Goal: Task Accomplishment & Management: Complete application form

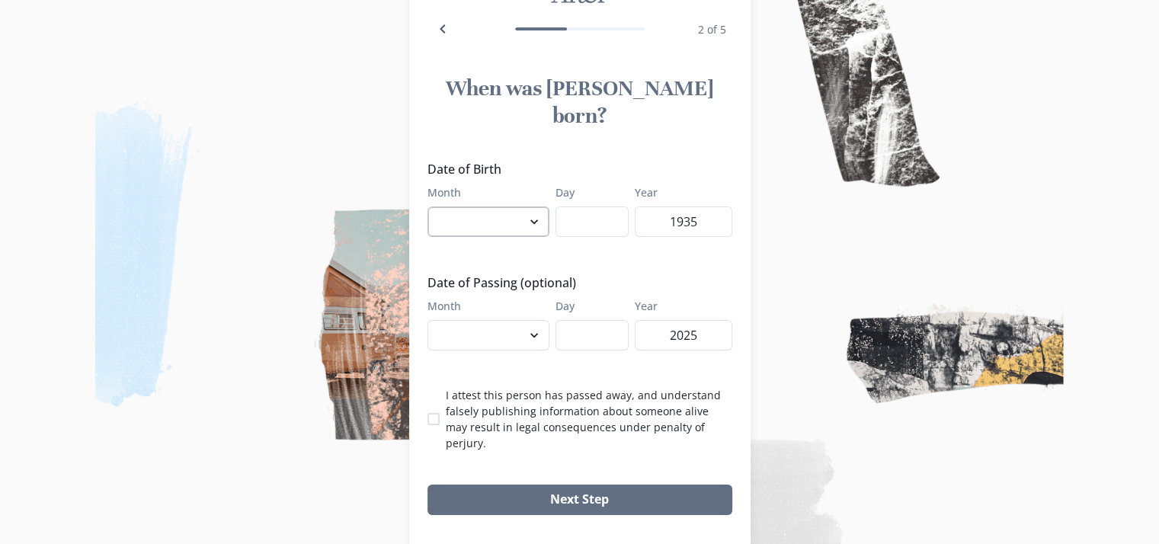
select select "7"
click at [433, 207] on select "January February March April May June July August September October November De…" at bounding box center [489, 222] width 122 height 30
click at [599, 207] on input "Day" at bounding box center [592, 222] width 73 height 30
type input "18"
click at [524, 320] on select "January February March April May June July August September October November De…" at bounding box center [489, 335] width 122 height 30
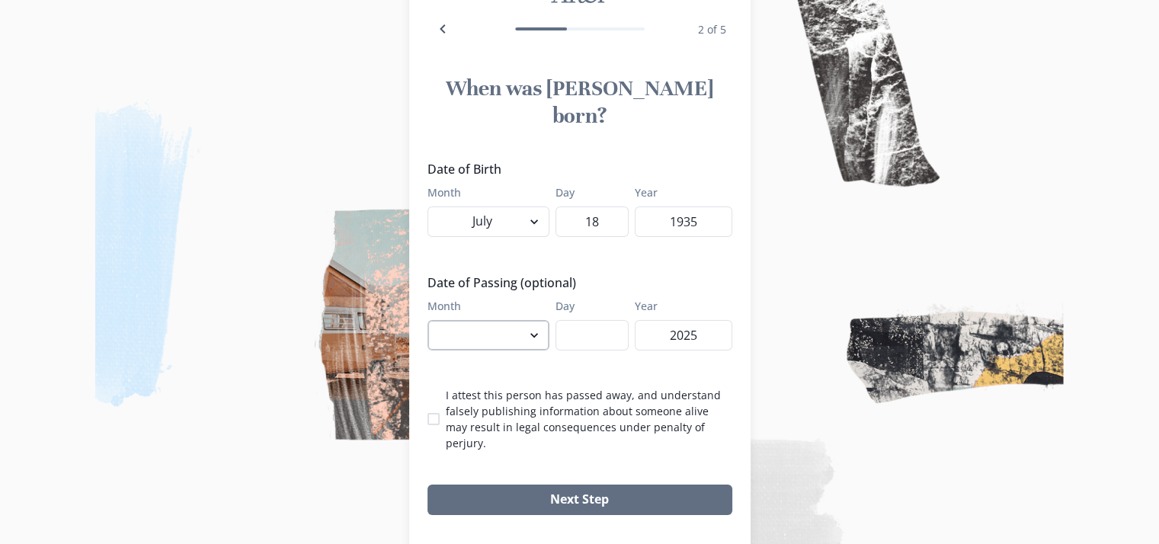
select select "9"
click at [433, 320] on select "January February March April May June July August September October November De…" at bounding box center [489, 335] width 122 height 30
click at [578, 320] on input "Day" at bounding box center [592, 335] width 73 height 30
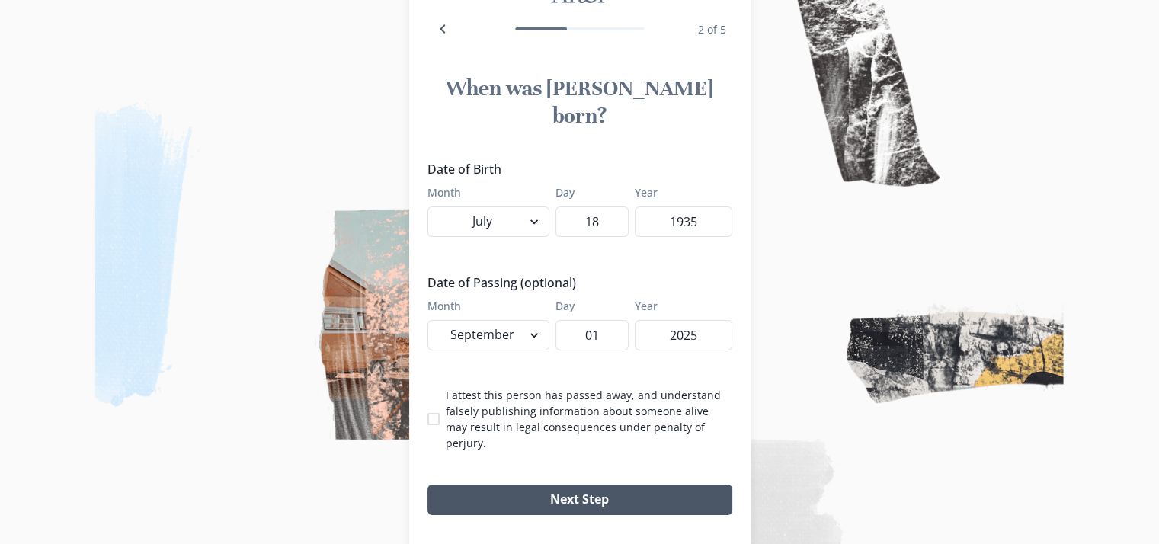
type input "01"
click at [600, 485] on button "Next Step" at bounding box center [580, 500] width 305 height 30
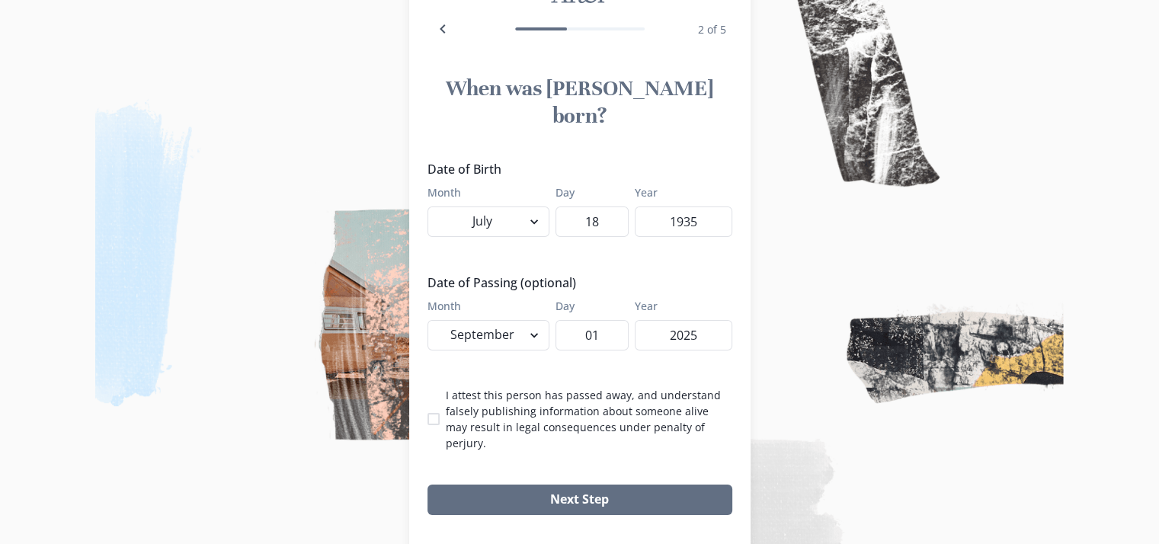
click at [465, 387] on p "I attest this person has passed away, and understand falsely publishing informa…" at bounding box center [589, 419] width 287 height 64
click at [428, 418] on input "I attest this person has passed away, and understand falsely publishing informa…" at bounding box center [427, 418] width 1 height 1
checkbox input "true"
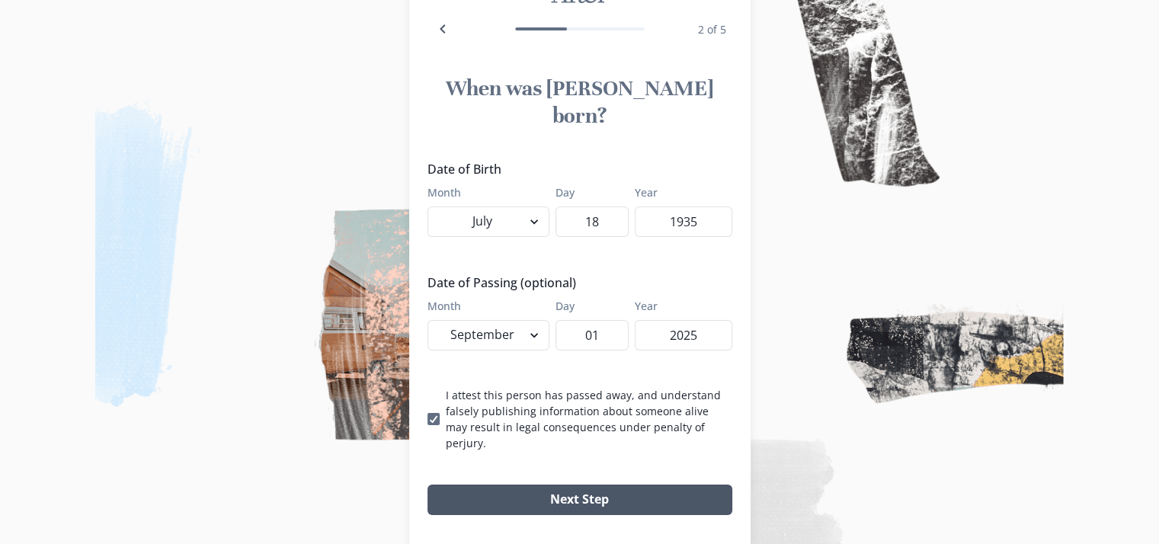
click at [509, 485] on button "Next Step" at bounding box center [580, 500] width 305 height 30
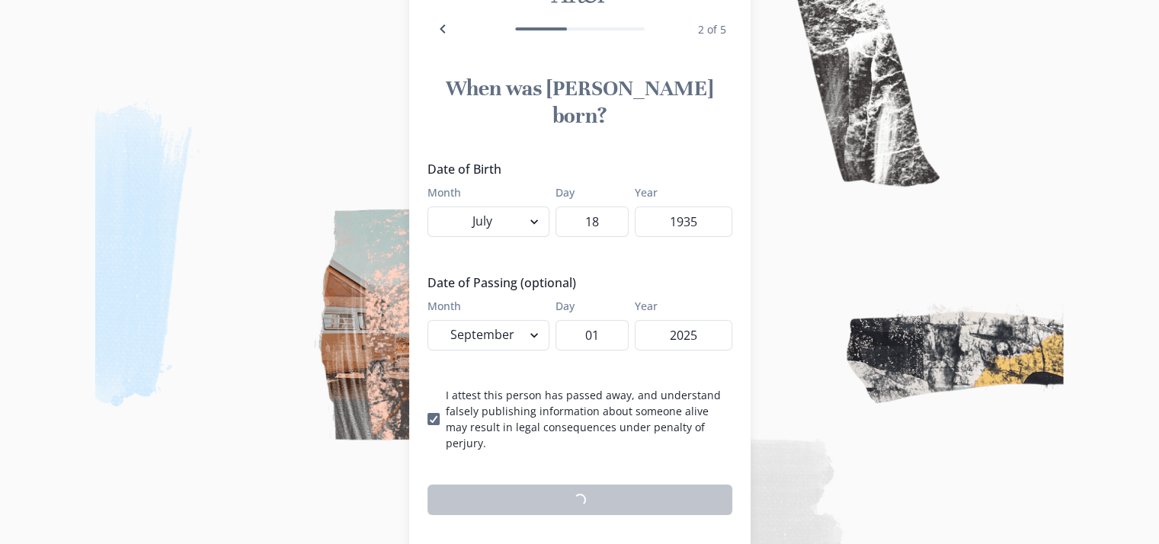
scroll to position [89, 0]
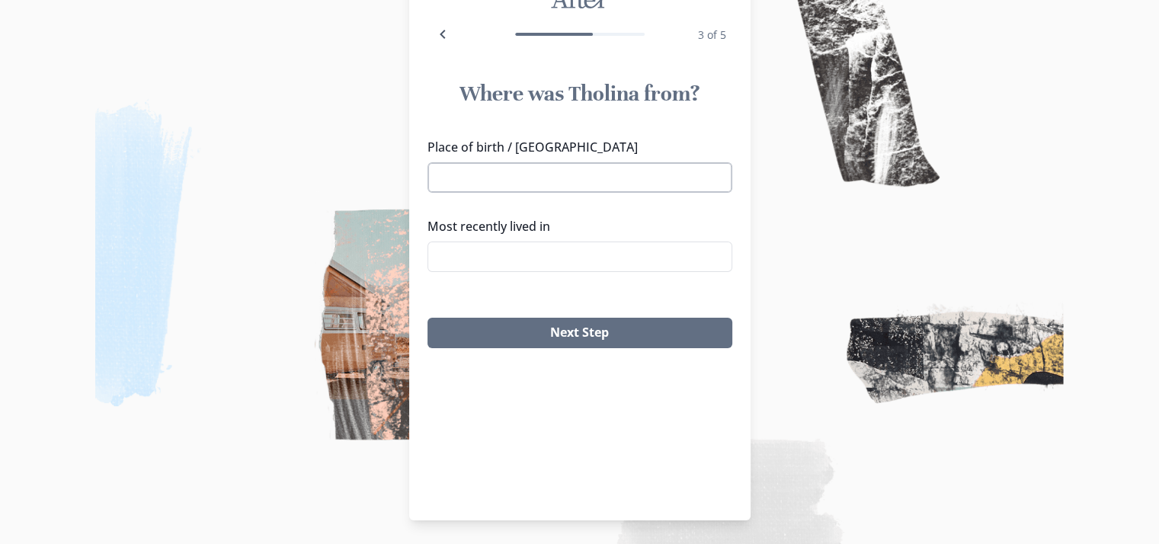
click at [527, 177] on input "Place of birth / [GEOGRAPHIC_DATA]" at bounding box center [580, 177] width 305 height 30
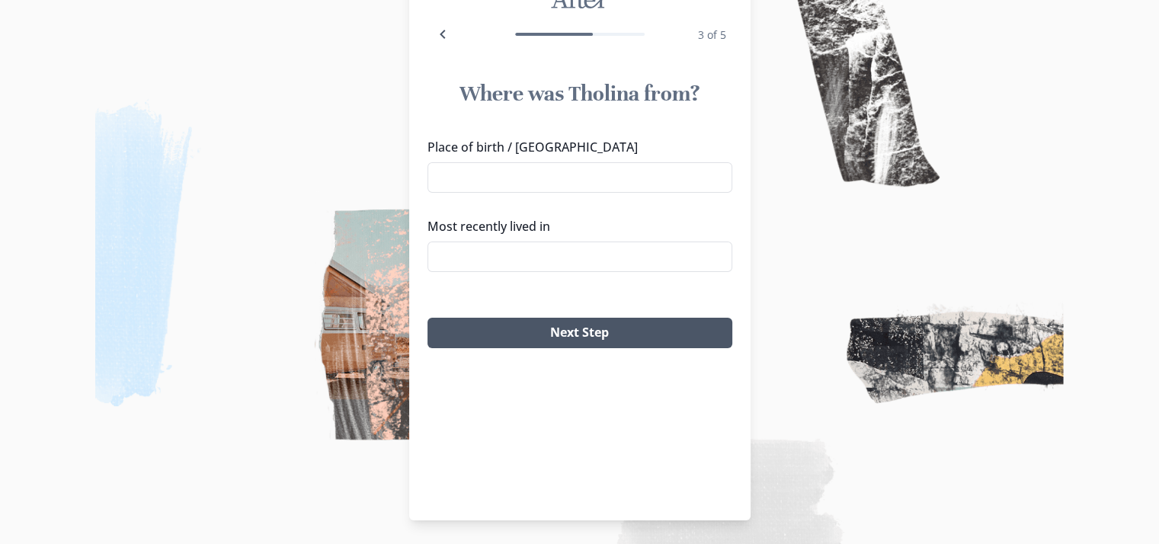
click at [554, 329] on button "Next Step" at bounding box center [580, 333] width 305 height 30
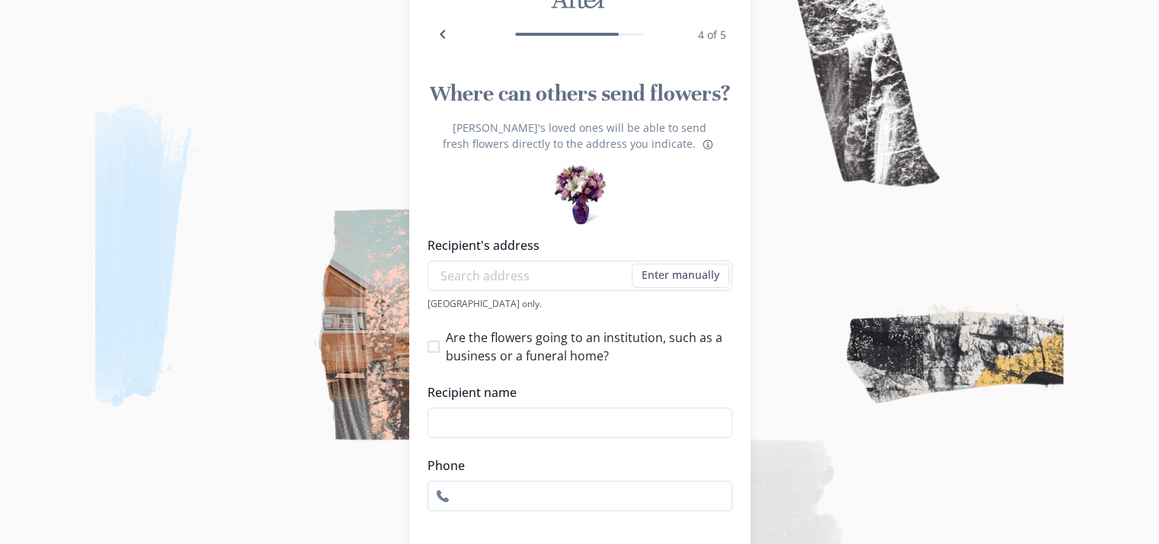
scroll to position [192, 0]
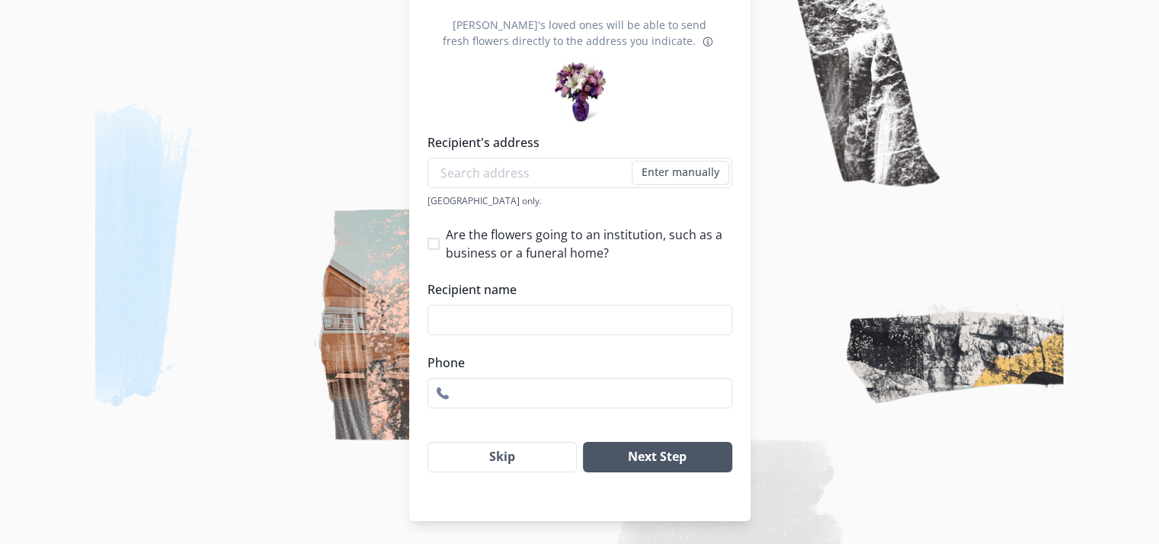
click at [607, 463] on button "Next Step" at bounding box center [657, 457] width 149 height 30
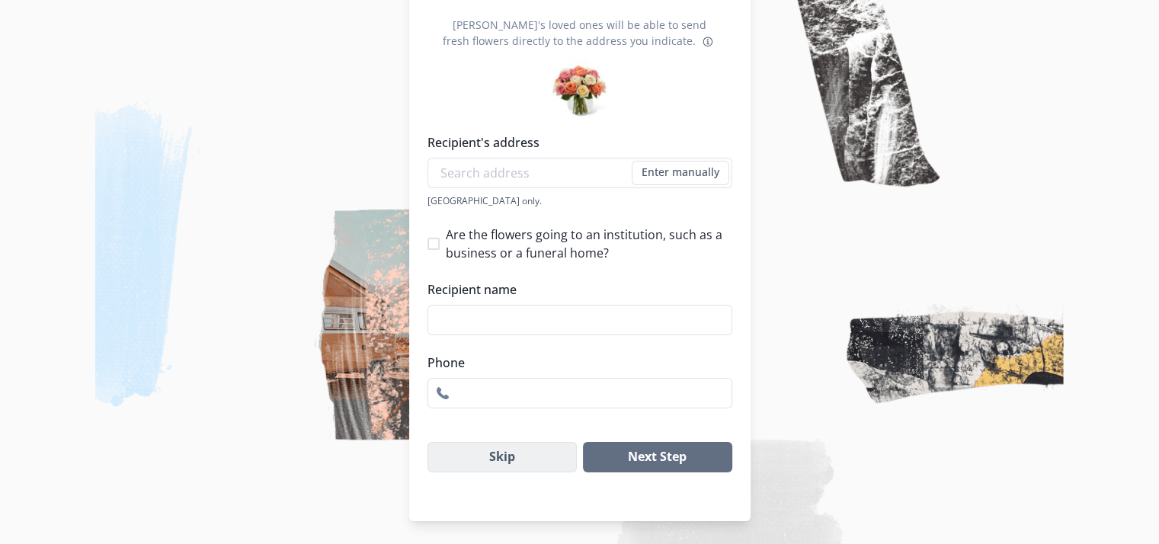
click at [546, 444] on button "Skip" at bounding box center [503, 457] width 150 height 30
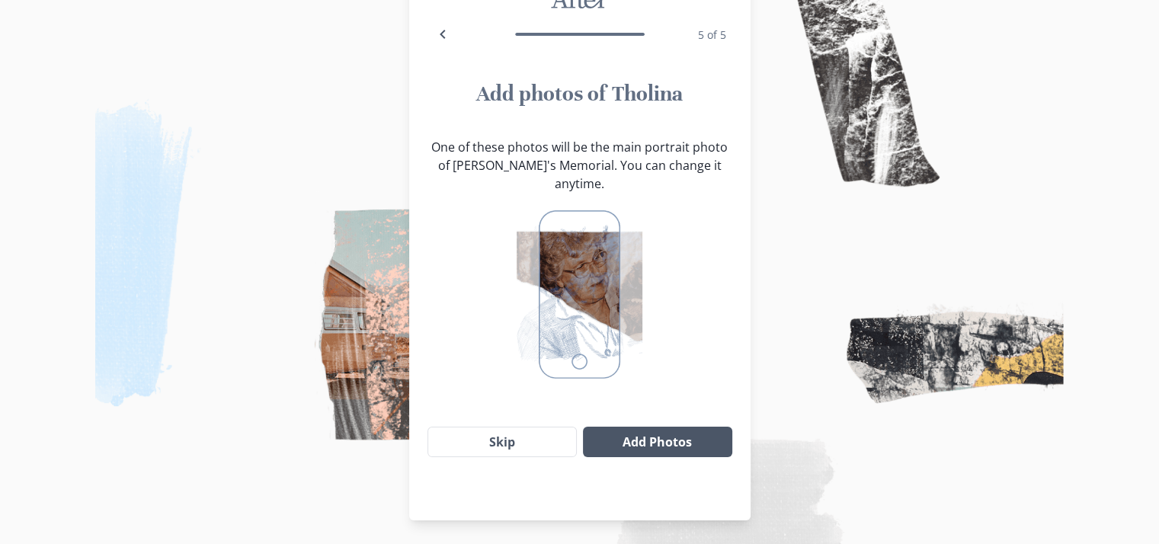
click at [634, 427] on button "Add Photos" at bounding box center [657, 442] width 149 height 30
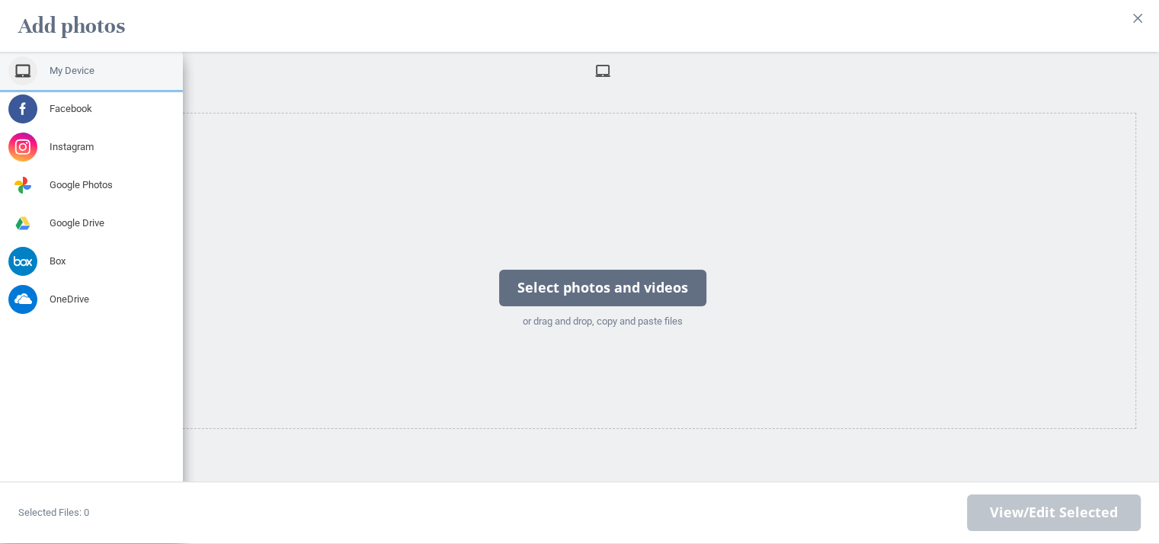
click at [24, 57] on span at bounding box center [22, 70] width 29 height 29
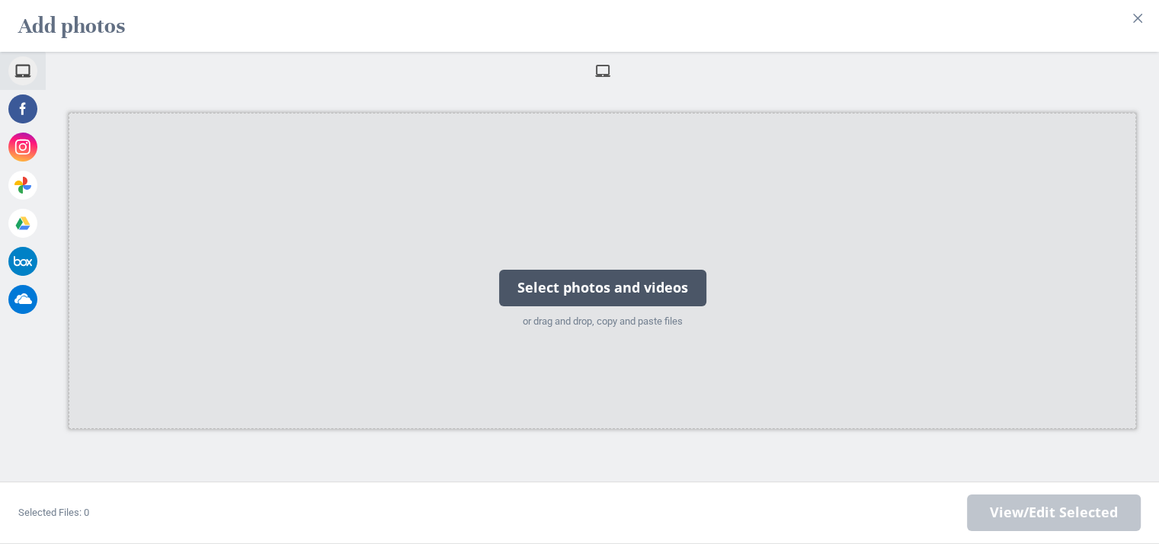
click at [539, 292] on div "Select photos and videos" at bounding box center [602, 288] width 207 height 37
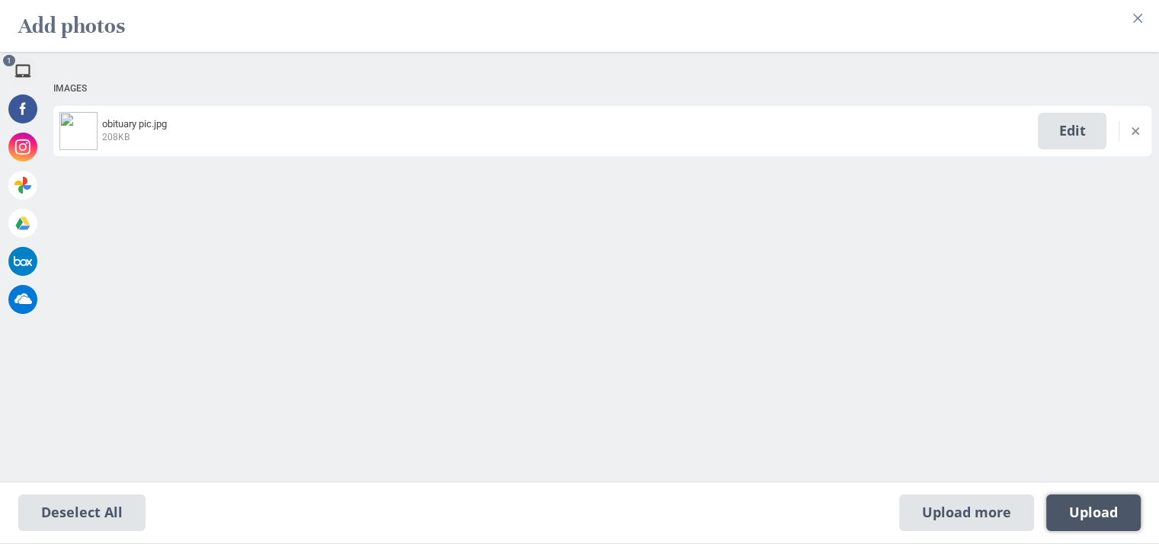
click at [1079, 519] on span "Upload 1" at bounding box center [1093, 513] width 49 height 17
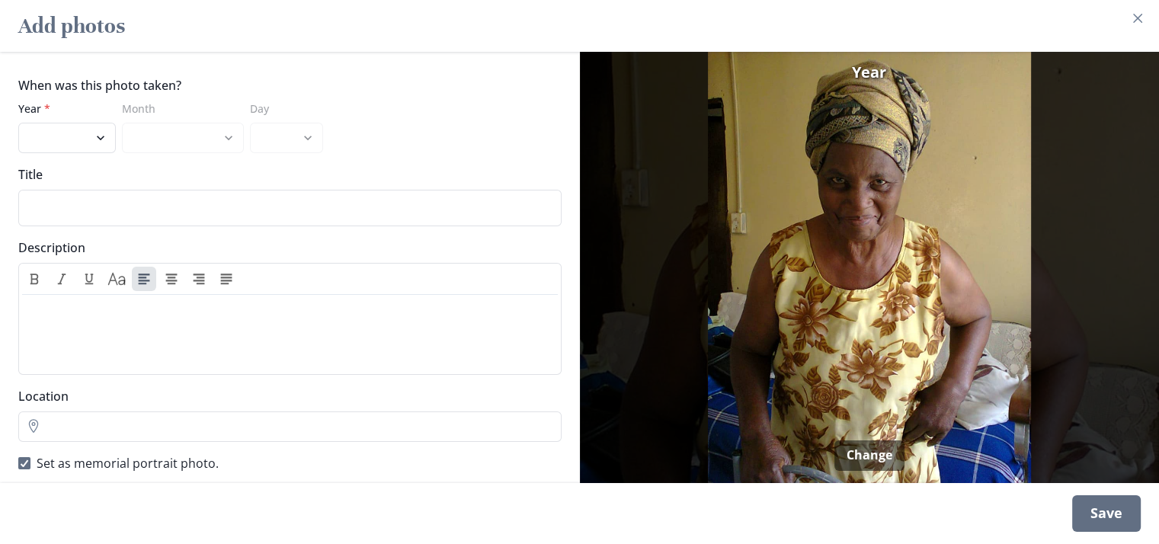
scroll to position [1, 0]
click at [1106, 528] on div "Save" at bounding box center [1106, 513] width 69 height 37
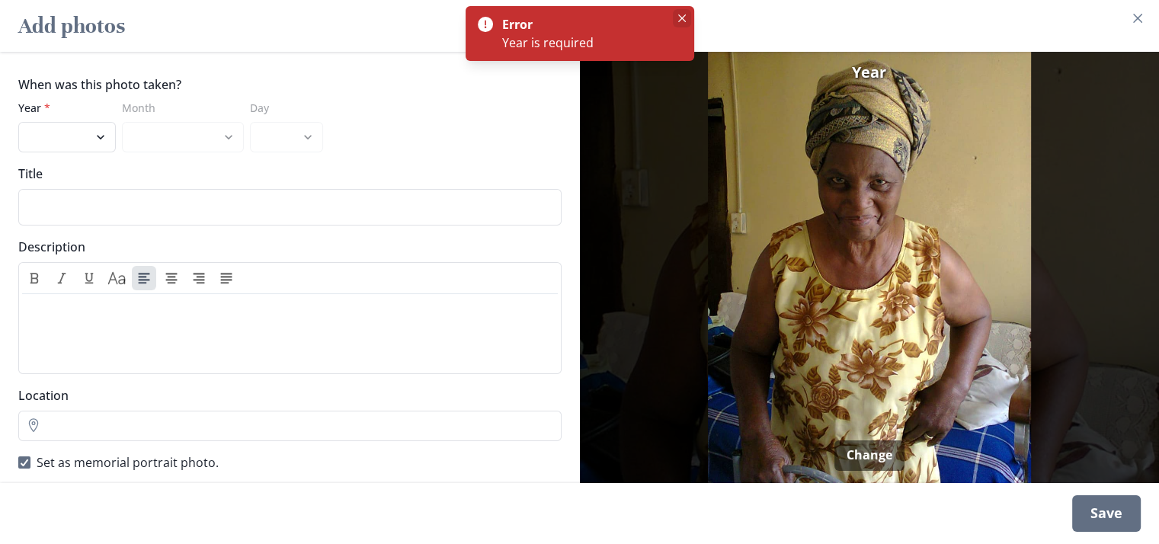
click at [683, 18] on icon "Close" at bounding box center [682, 18] width 8 height 8
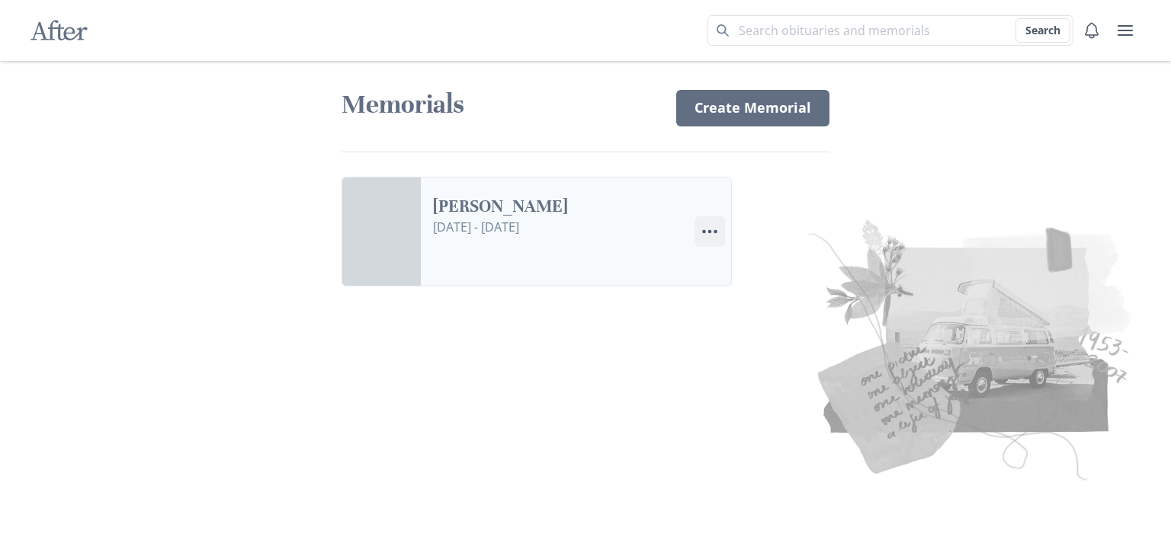
click at [713, 237] on icon "Menu" at bounding box center [709, 232] width 18 height 18
click at [657, 351] on img at bounding box center [848, 348] width 585 height 278
click at [433, 218] on link "[PERSON_NAME]" at bounding box center [557, 207] width 249 height 22
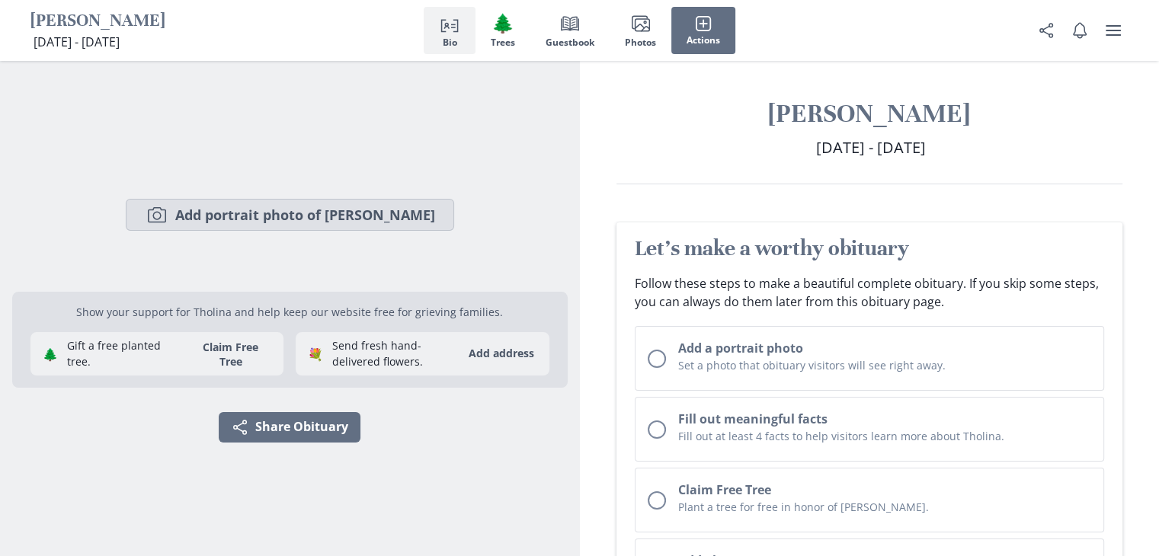
click at [297, 202] on button "Camera Add portrait photo of [PERSON_NAME]" at bounding box center [290, 215] width 329 height 32
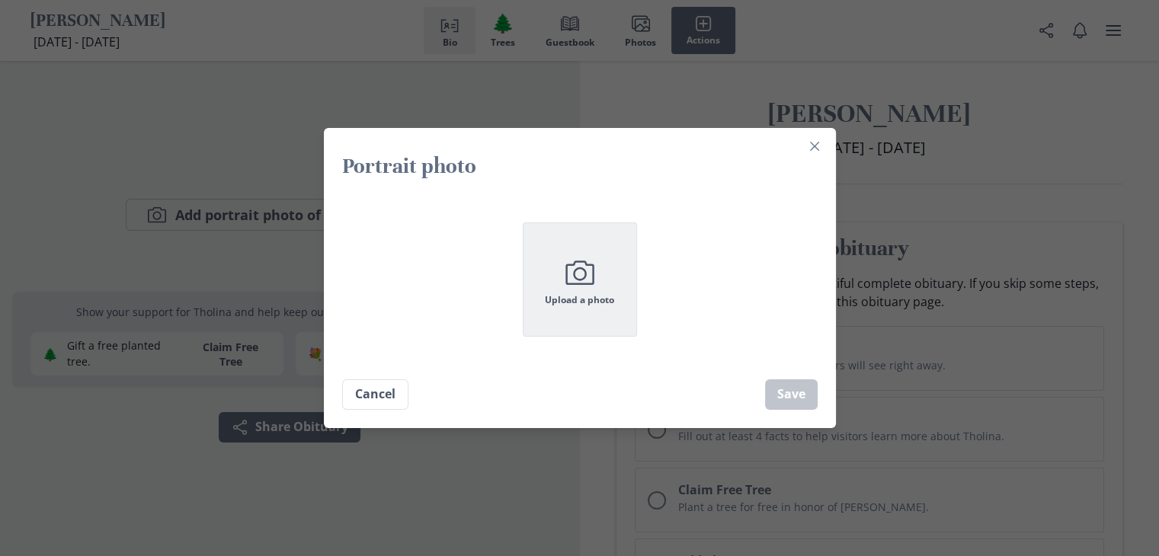
click at [624, 284] on button "Camera Upload a photo" at bounding box center [580, 280] width 114 height 114
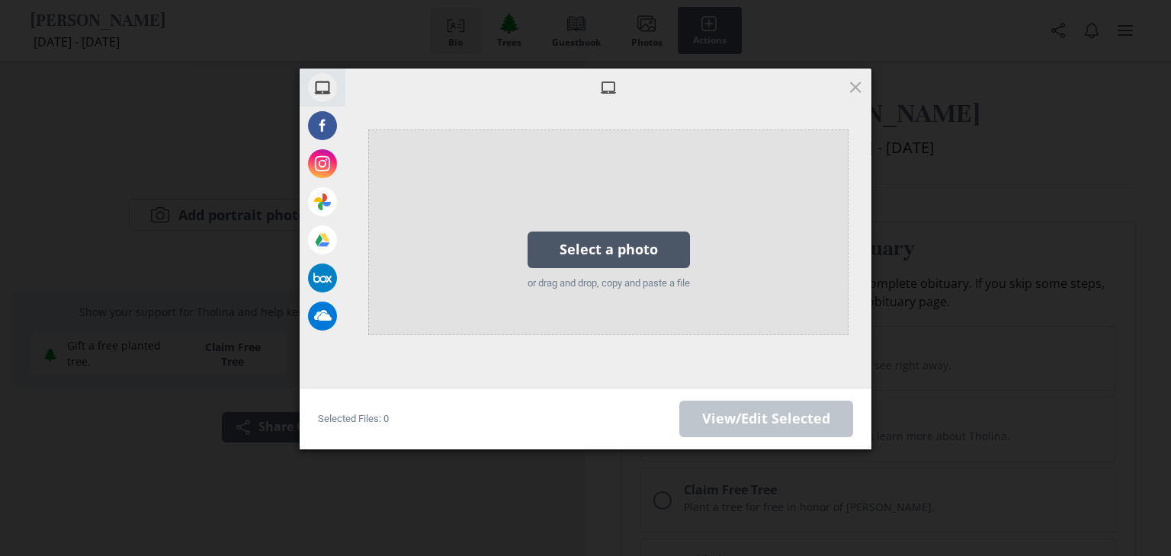
click at [555, 257] on div "Select a photo" at bounding box center [608, 250] width 162 height 37
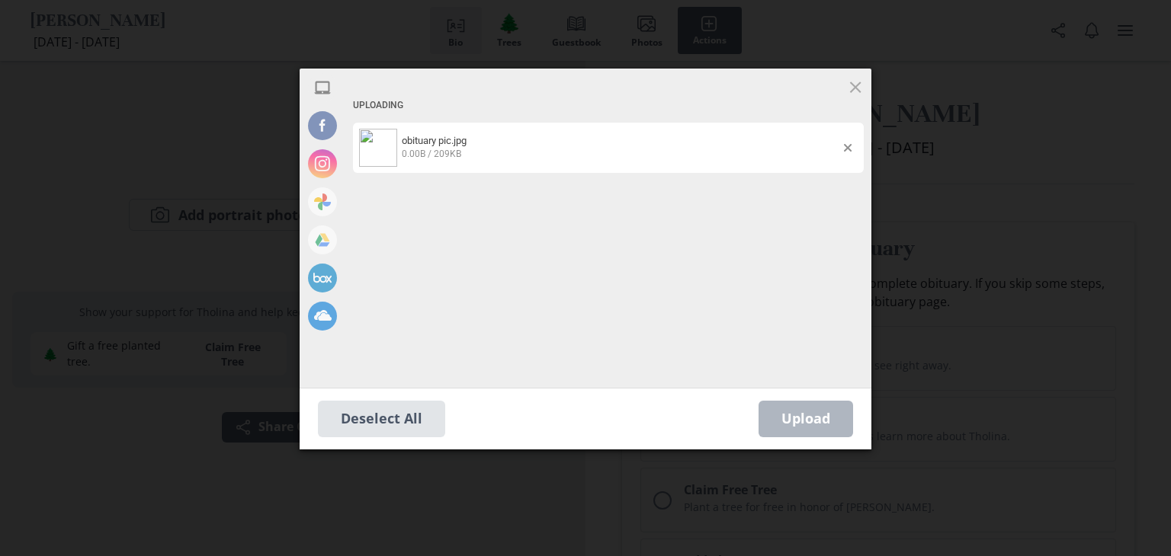
click at [815, 415] on div "Upload 0" at bounding box center [805, 419] width 95 height 37
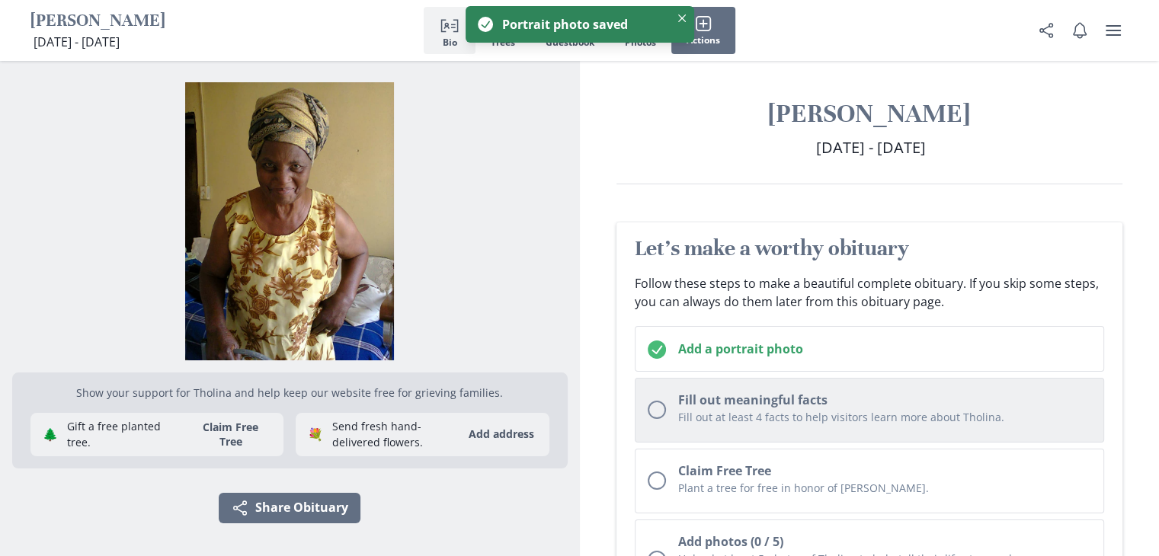
click at [854, 392] on h2 "Fill out meaningful facts" at bounding box center [885, 400] width 414 height 18
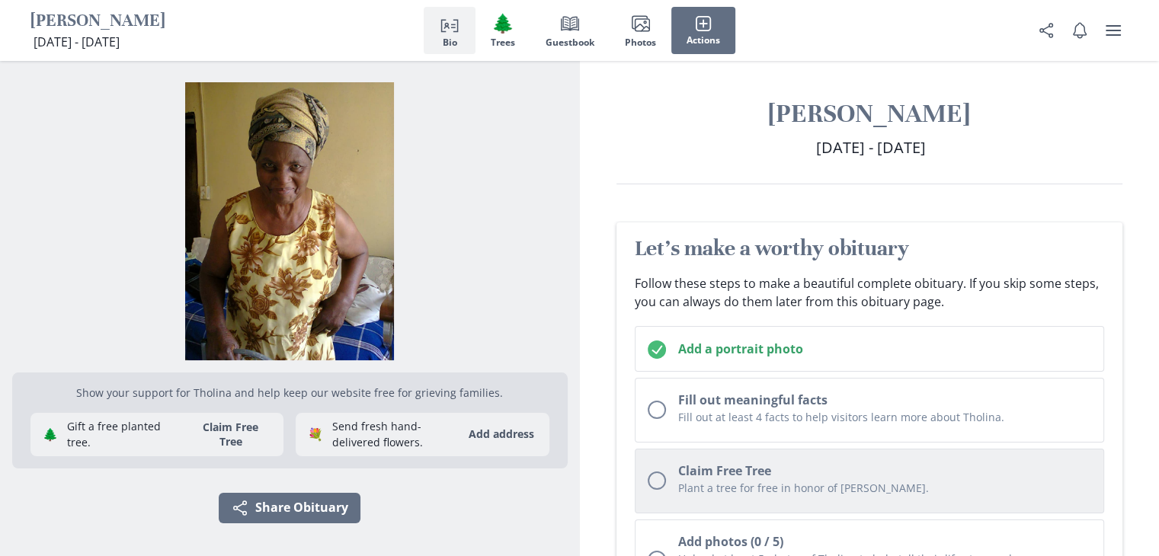
click at [860, 476] on h2 "Claim Free Tree" at bounding box center [885, 471] width 414 height 18
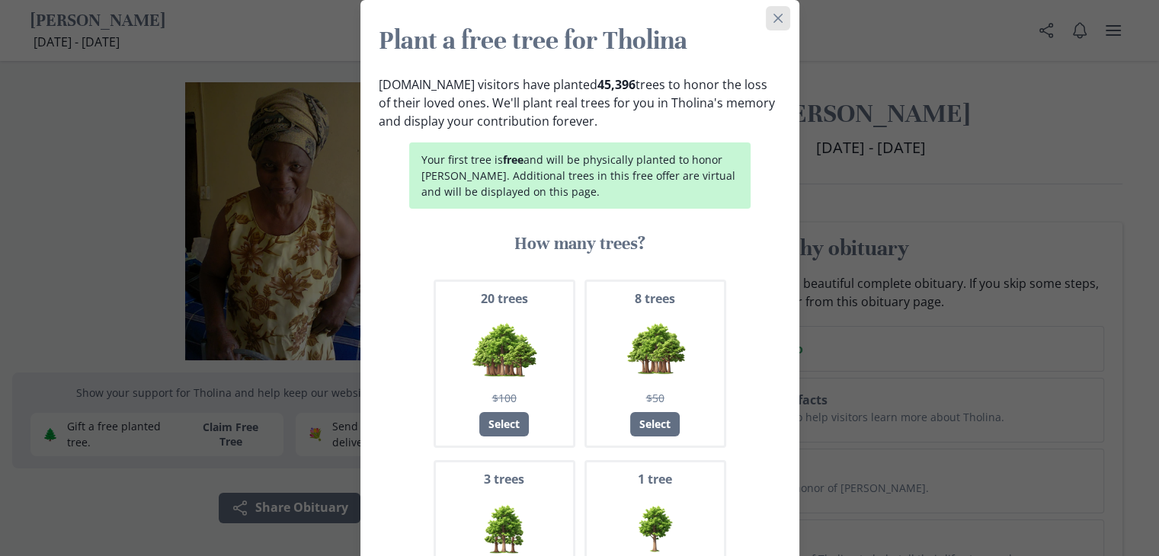
click at [776, 20] on icon "Close" at bounding box center [777, 18] width 9 height 9
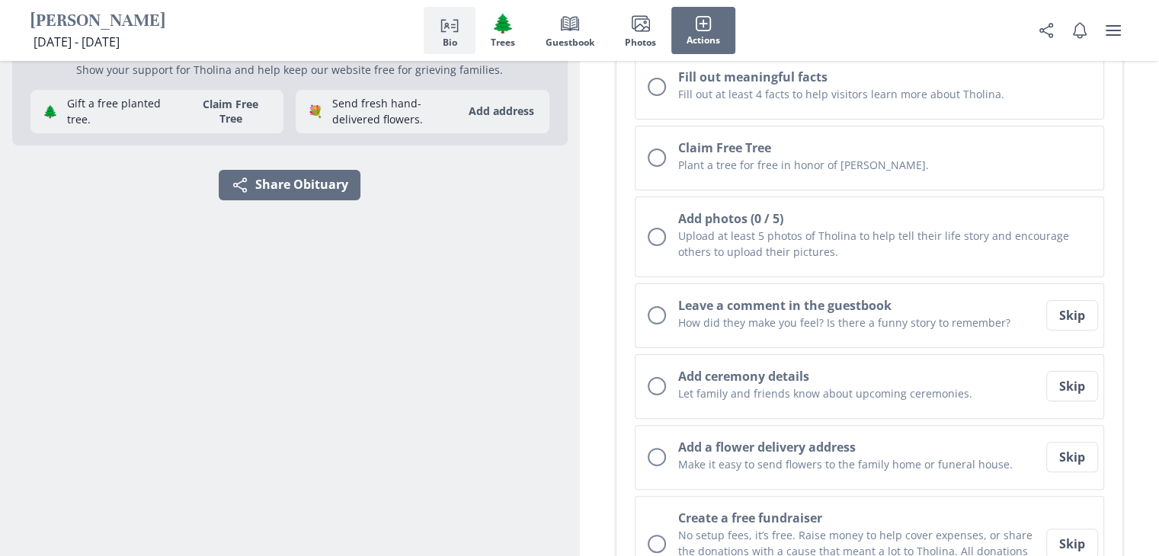
scroll to position [350, 0]
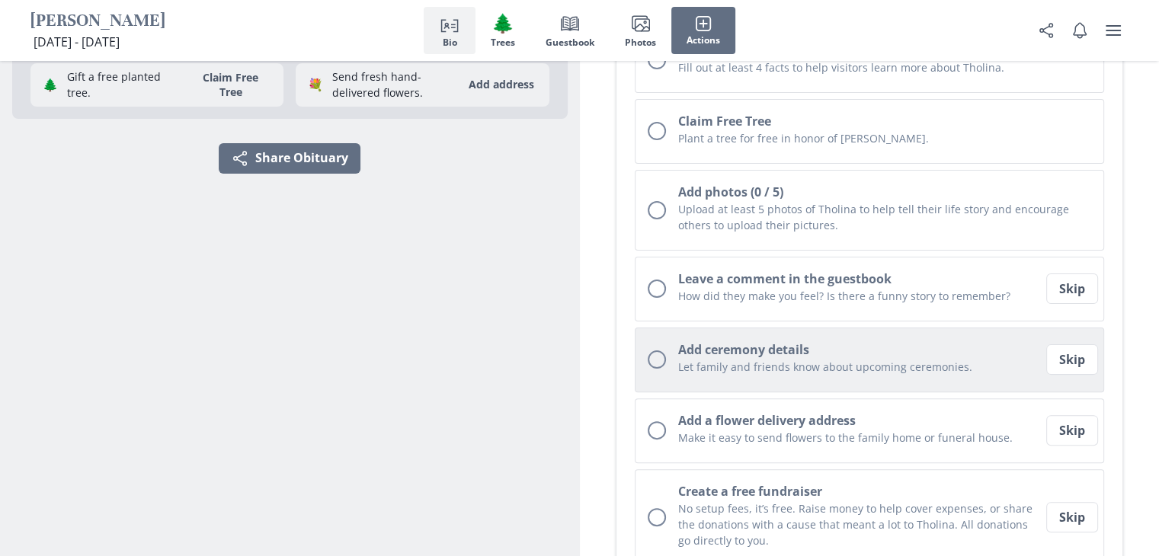
click at [994, 342] on h2 "Add ceremony details" at bounding box center [860, 350] width 365 height 18
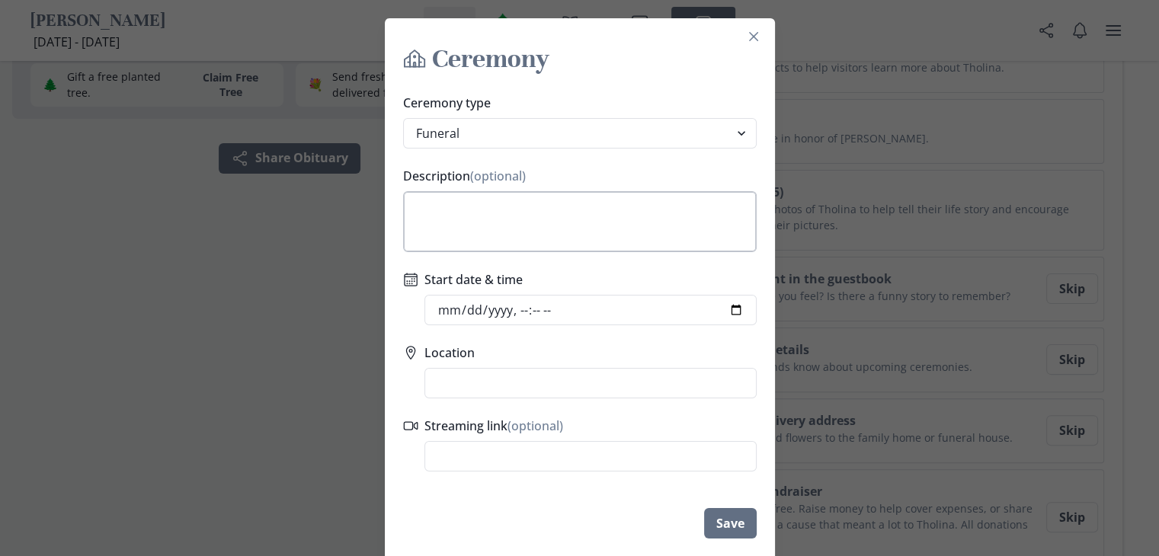
click at [601, 221] on textarea "Description (optional)" at bounding box center [580, 221] width 354 height 61
click at [667, 306] on input "Start date & time" at bounding box center [591, 310] width 332 height 30
click at [488, 309] on input "Start date & time" at bounding box center [591, 310] width 332 height 30
click at [489, 380] on input "Location" at bounding box center [591, 383] width 332 height 30
click at [524, 306] on input "Start date & time" at bounding box center [591, 310] width 332 height 30
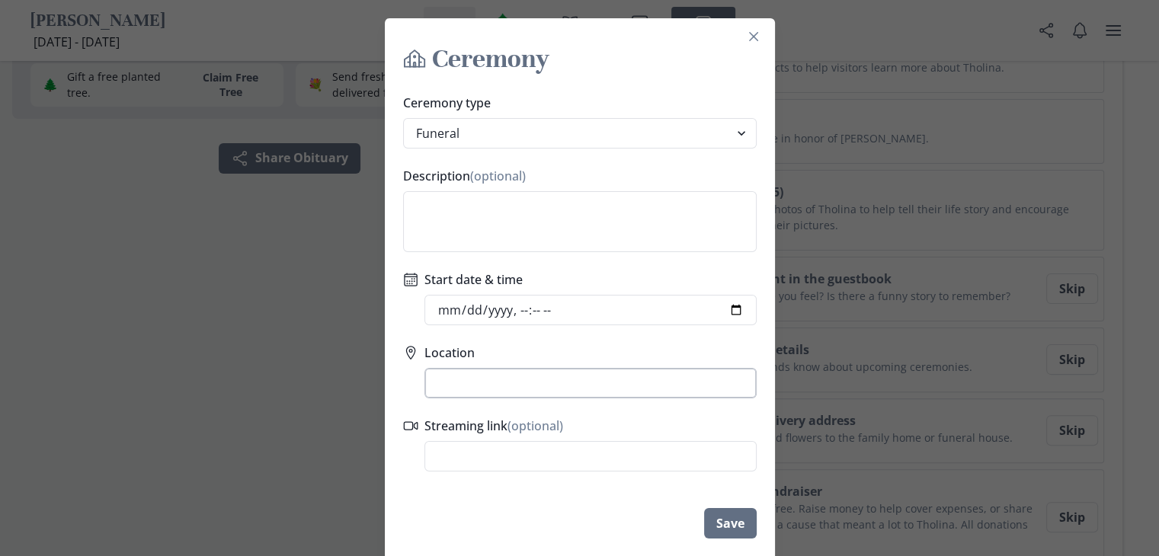
click at [515, 386] on input "Location" at bounding box center [591, 383] width 332 height 30
click at [553, 415] on li "[STREET_ADDRESS]" at bounding box center [590, 410] width 314 height 23
type input "Slindile [STREET_ADDRESS]"
click at [537, 198] on textarea "Description (optional)" at bounding box center [580, 221] width 354 height 61
click at [527, 307] on input "Start date & time" at bounding box center [591, 310] width 332 height 30
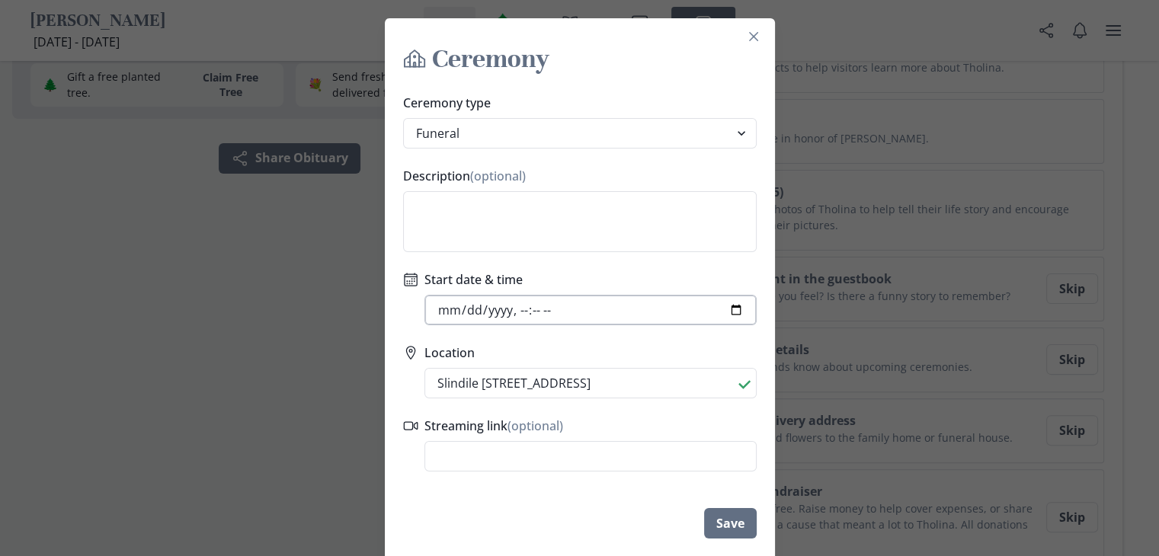
click at [514, 313] on input "Start date & time" at bounding box center [591, 310] width 332 height 30
type input "[DATE]T08:00"
click at [735, 310] on input "Start date & time" at bounding box center [591, 310] width 332 height 30
click at [604, 208] on textarea "Description (optional)" at bounding box center [580, 221] width 354 height 61
click at [538, 311] on input "Start date & time" at bounding box center [591, 310] width 332 height 30
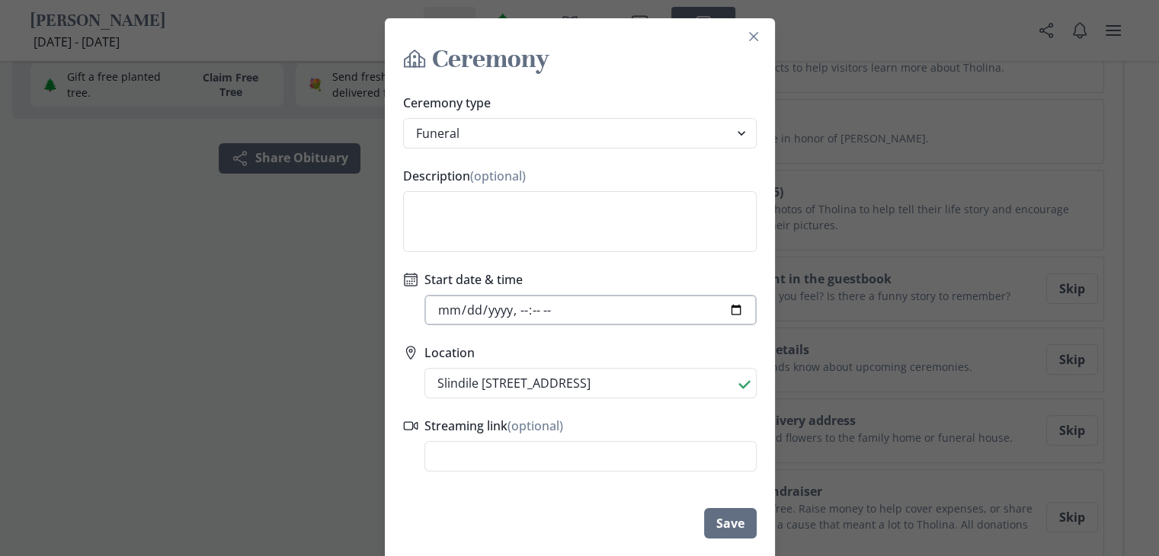
click at [518, 309] on input "Start date & time" at bounding box center [591, 310] width 332 height 30
click at [446, 200] on textarea "Description (optional)" at bounding box center [580, 221] width 354 height 61
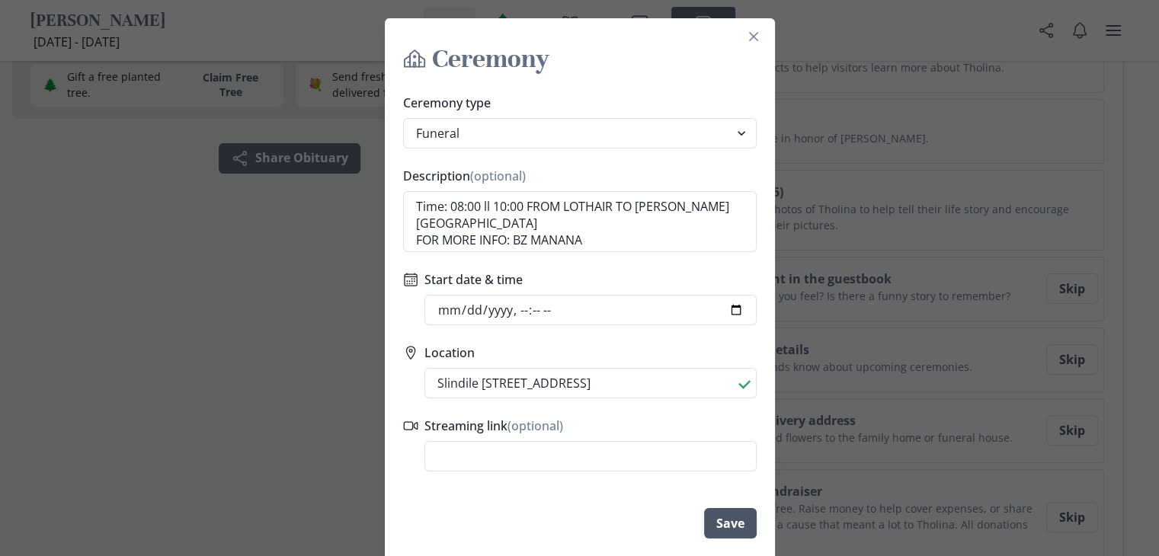
type textarea "Time: 08:00 ll 10:00 FROM LOTHAIR TO [PERSON_NAME][GEOGRAPHIC_DATA] FOR MORE IN…"
click at [720, 524] on button "Save" at bounding box center [730, 523] width 53 height 30
click at [463, 311] on input "Start date & time" at bounding box center [591, 310] width 332 height 30
click at [731, 309] on input "Start date & time" at bounding box center [591, 310] width 332 height 30
type input "[DATE]T22:14"
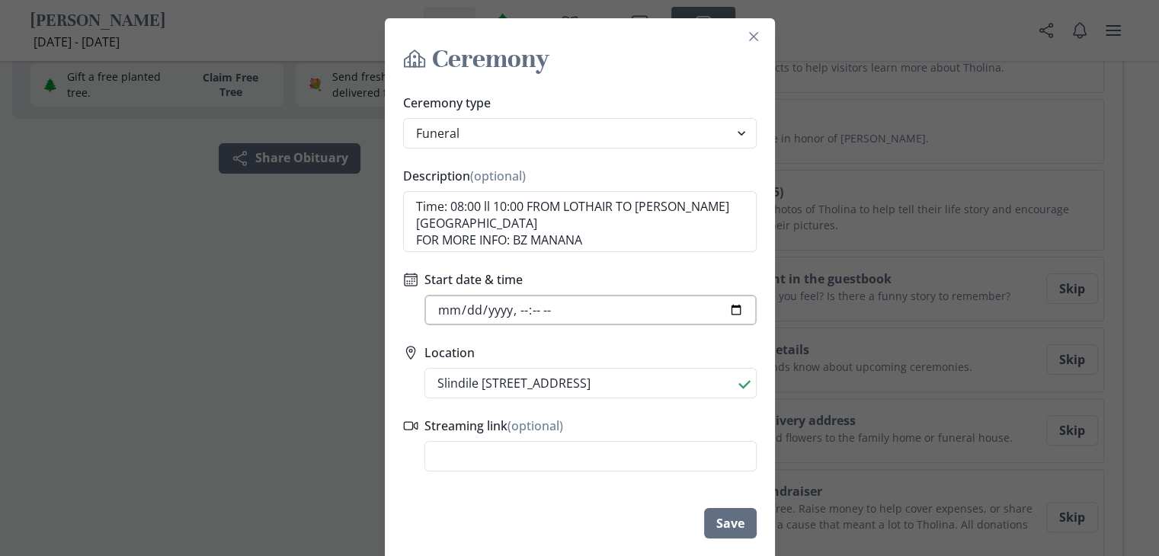
click at [736, 309] on input "Start date & time" at bounding box center [591, 310] width 332 height 30
type input "[DATE]T08:00"
click at [713, 351] on label "Location" at bounding box center [586, 353] width 323 height 18
click at [713, 368] on input "Slindile [STREET_ADDRESS]" at bounding box center [591, 383] width 332 height 30
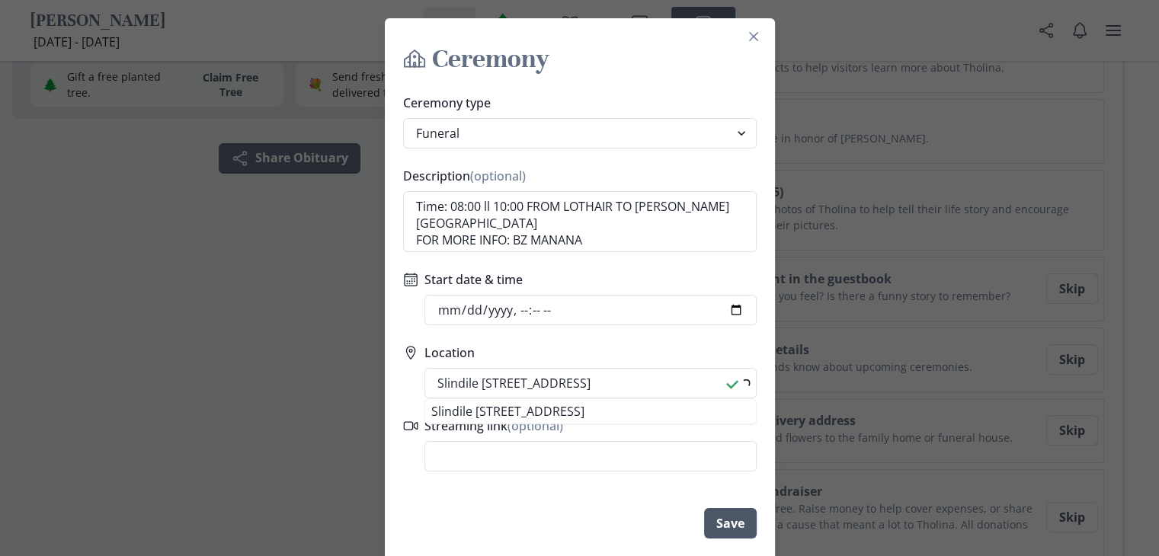
click at [724, 516] on button "Save" at bounding box center [730, 523] width 53 height 30
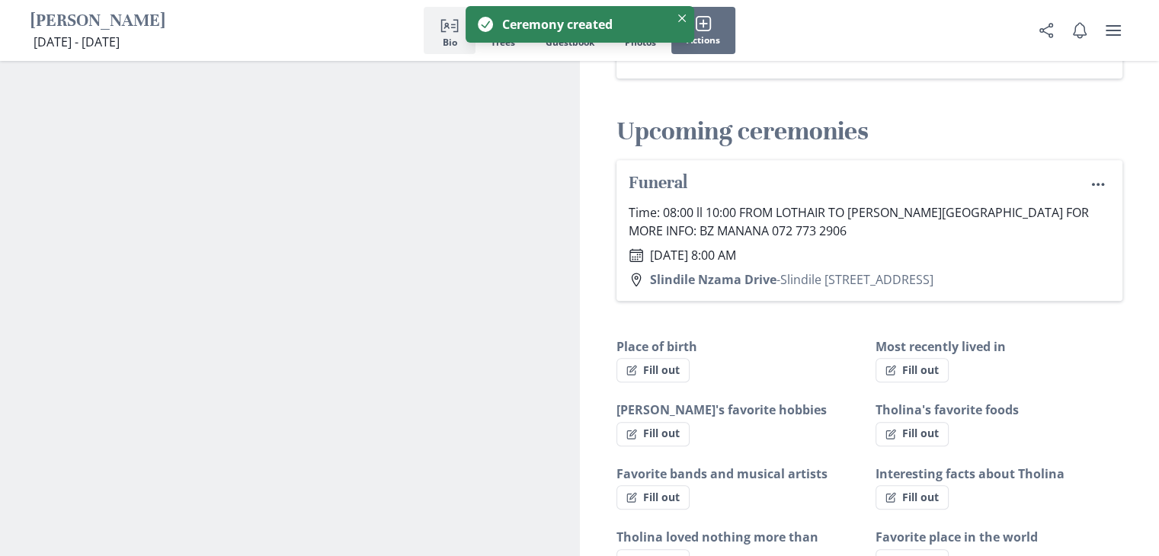
scroll to position [911, 0]
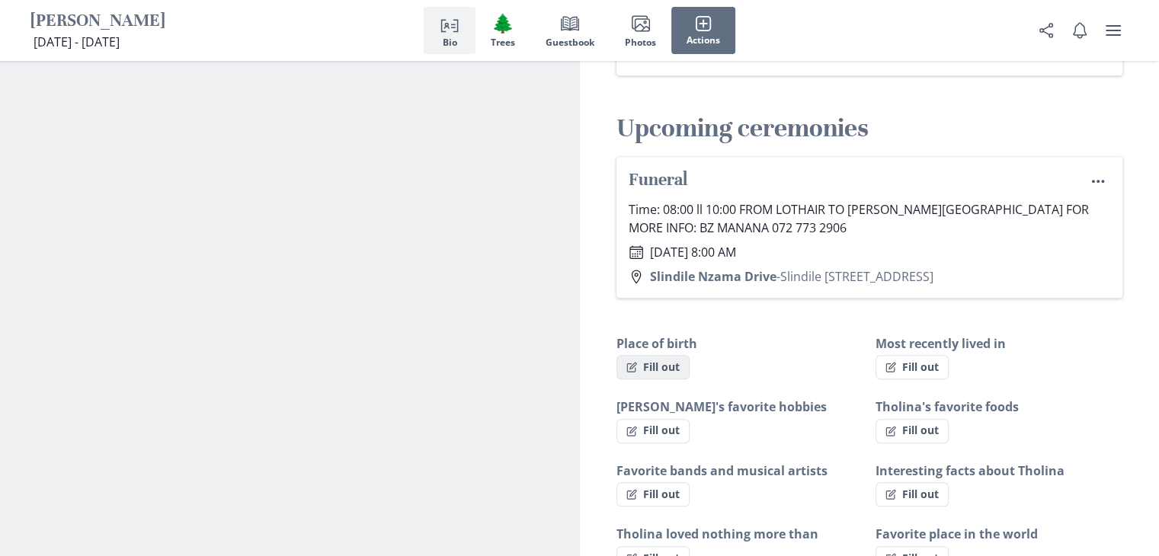
click at [665, 367] on button "Fill out" at bounding box center [653, 367] width 73 height 24
select select "Place of birth"
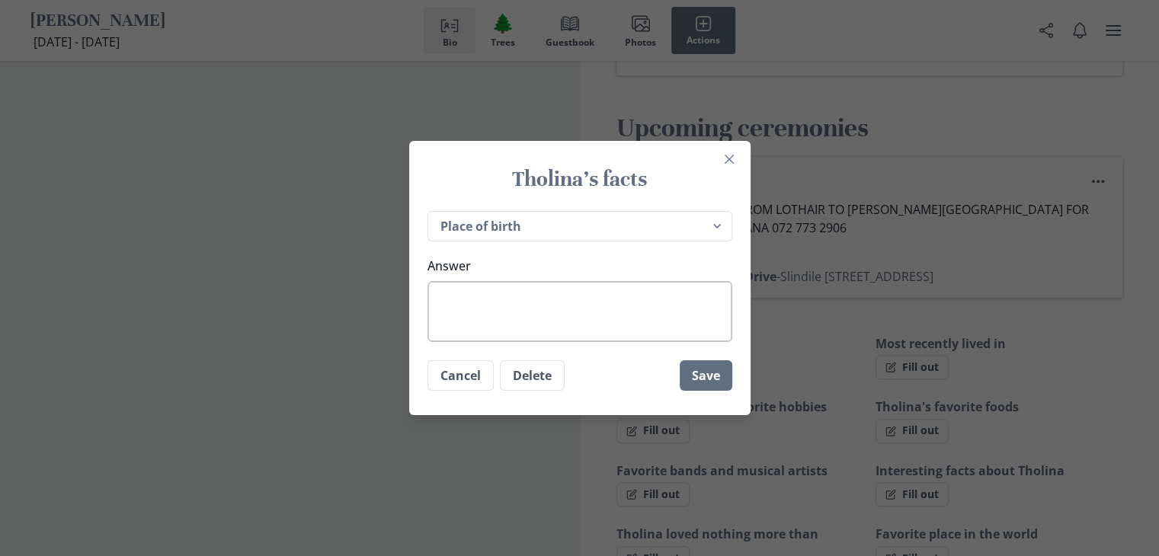
click at [643, 298] on textarea "Answer" at bounding box center [580, 311] width 305 height 61
click at [735, 165] on button "Close" at bounding box center [729, 159] width 24 height 24
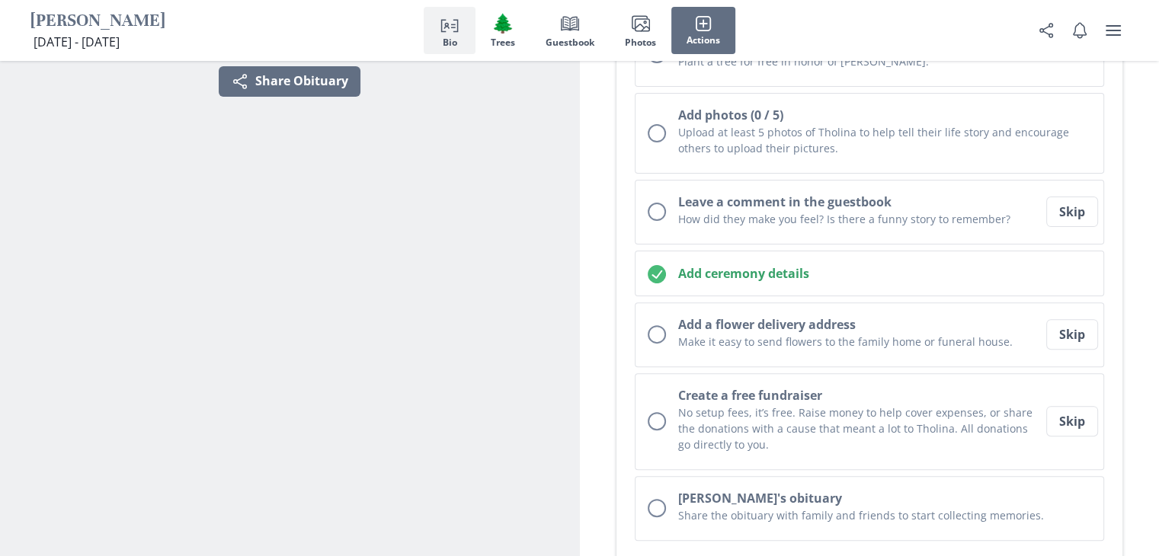
scroll to position [382, 0]
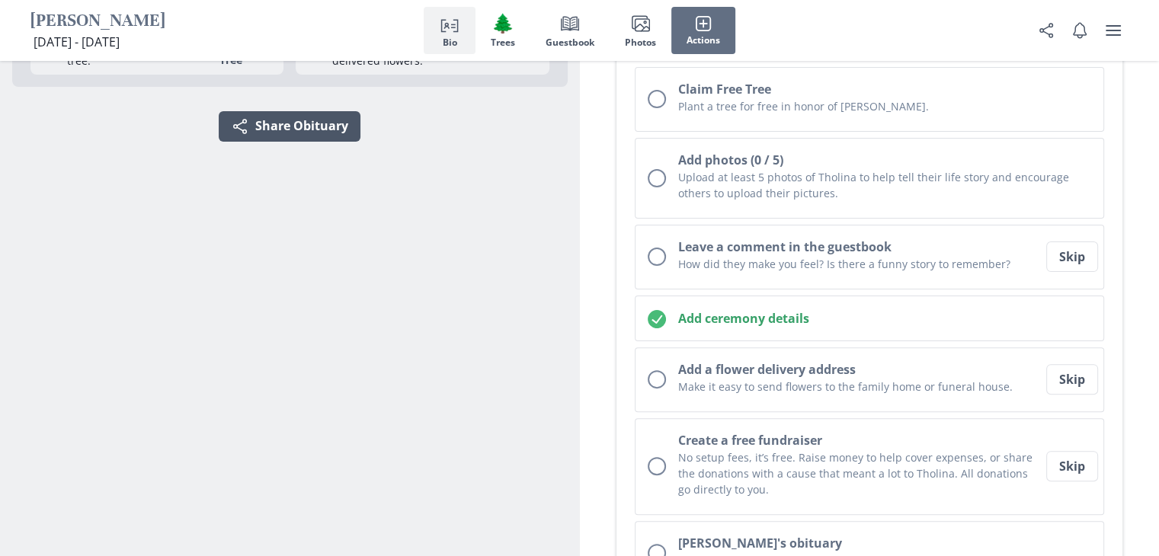
click at [295, 117] on button "Share Share Obituary" at bounding box center [290, 126] width 142 height 30
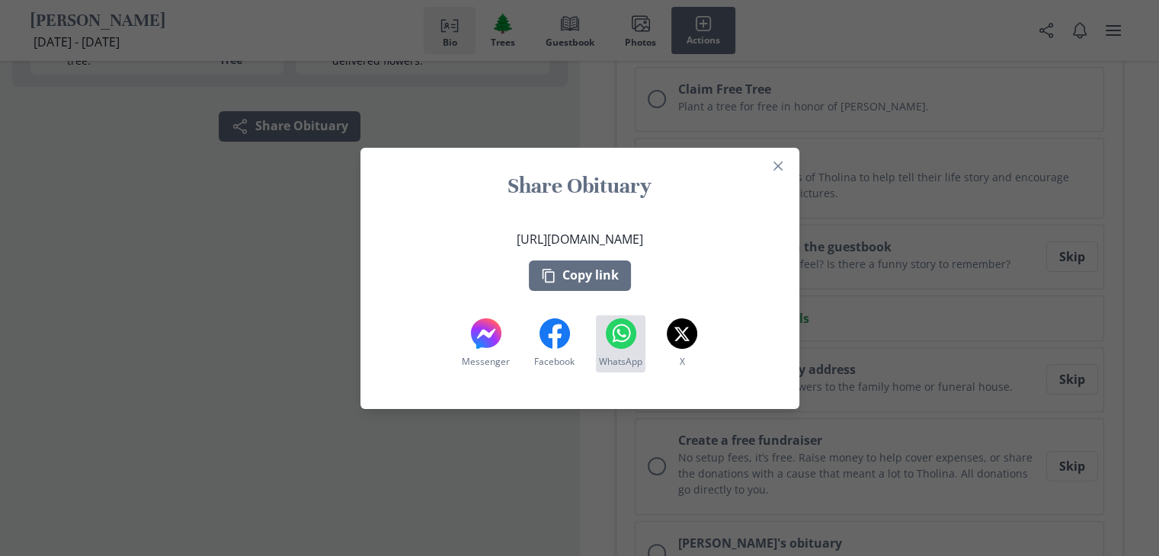
click at [621, 338] on icon at bounding box center [621, 334] width 30 height 30
click at [628, 329] on icon at bounding box center [621, 334] width 30 height 30
click at [622, 338] on icon at bounding box center [621, 334] width 30 height 30
click at [786, 159] on button "Close" at bounding box center [778, 166] width 24 height 24
